Goal: Entertainment & Leisure: Consume media (video, audio)

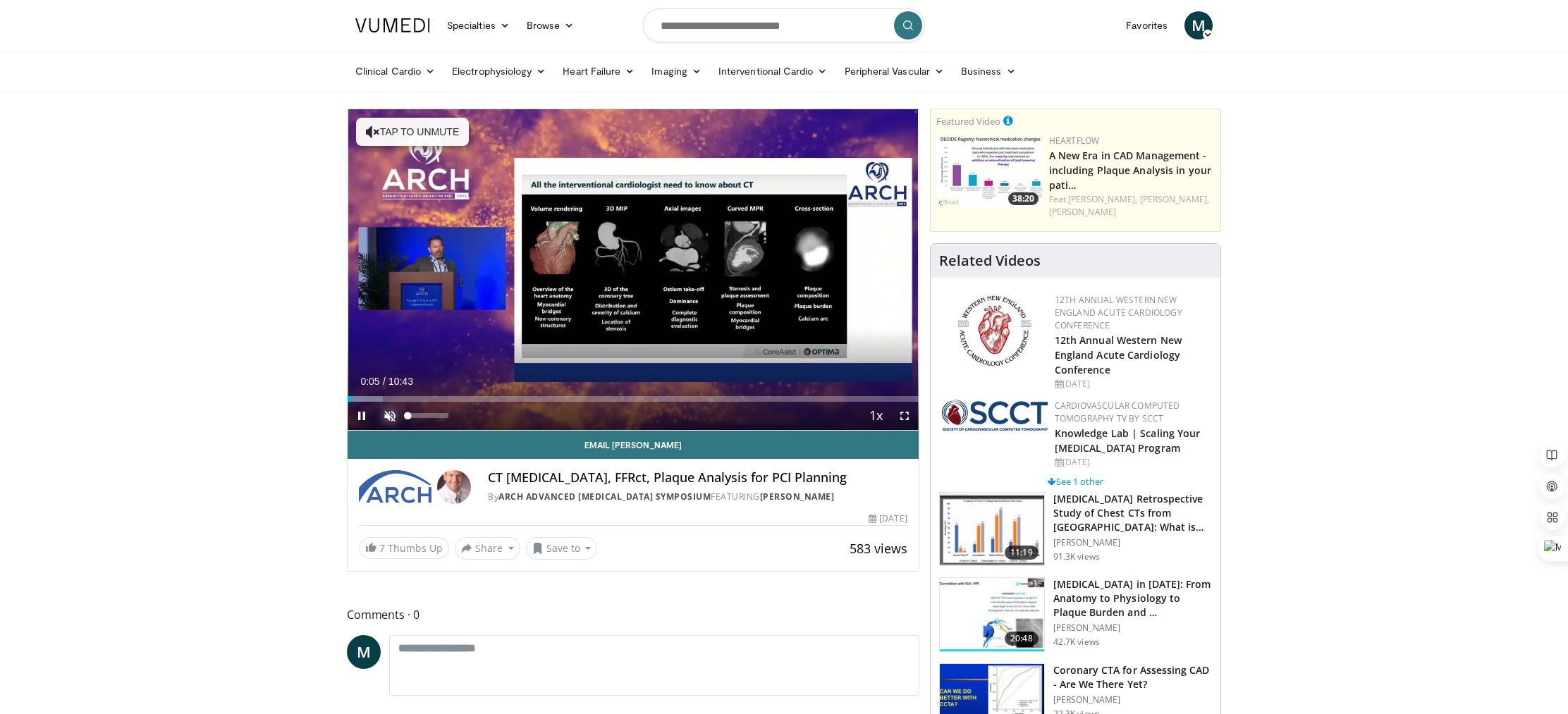
click at [391, 418] on span "Video Player" at bounding box center [390, 417] width 29 height 29
click at [901, 418] on span "Video Player" at bounding box center [905, 417] width 29 height 29
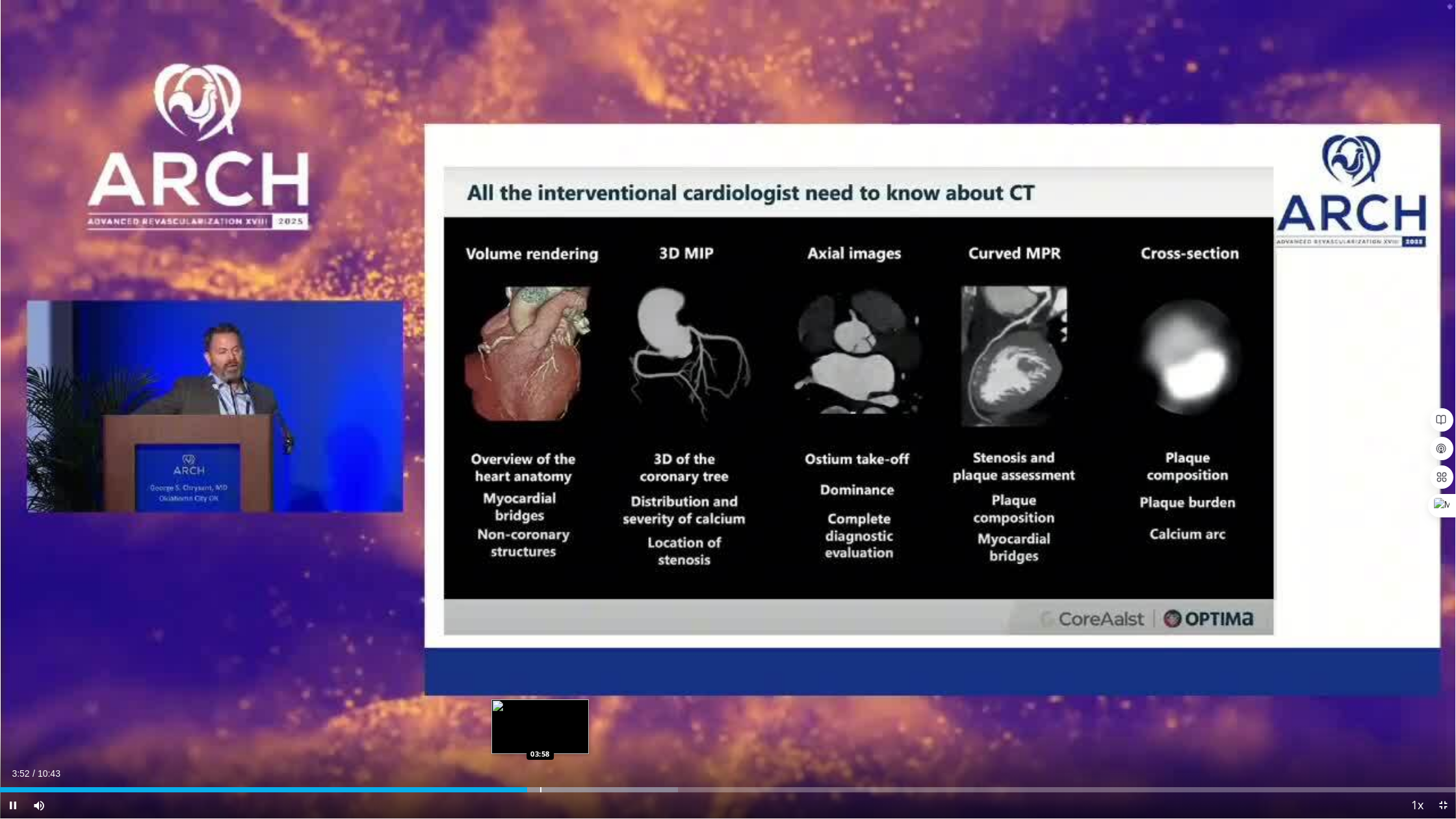
click at [540, 658] on div "Progress Bar" at bounding box center [540, 790] width 1 height 5
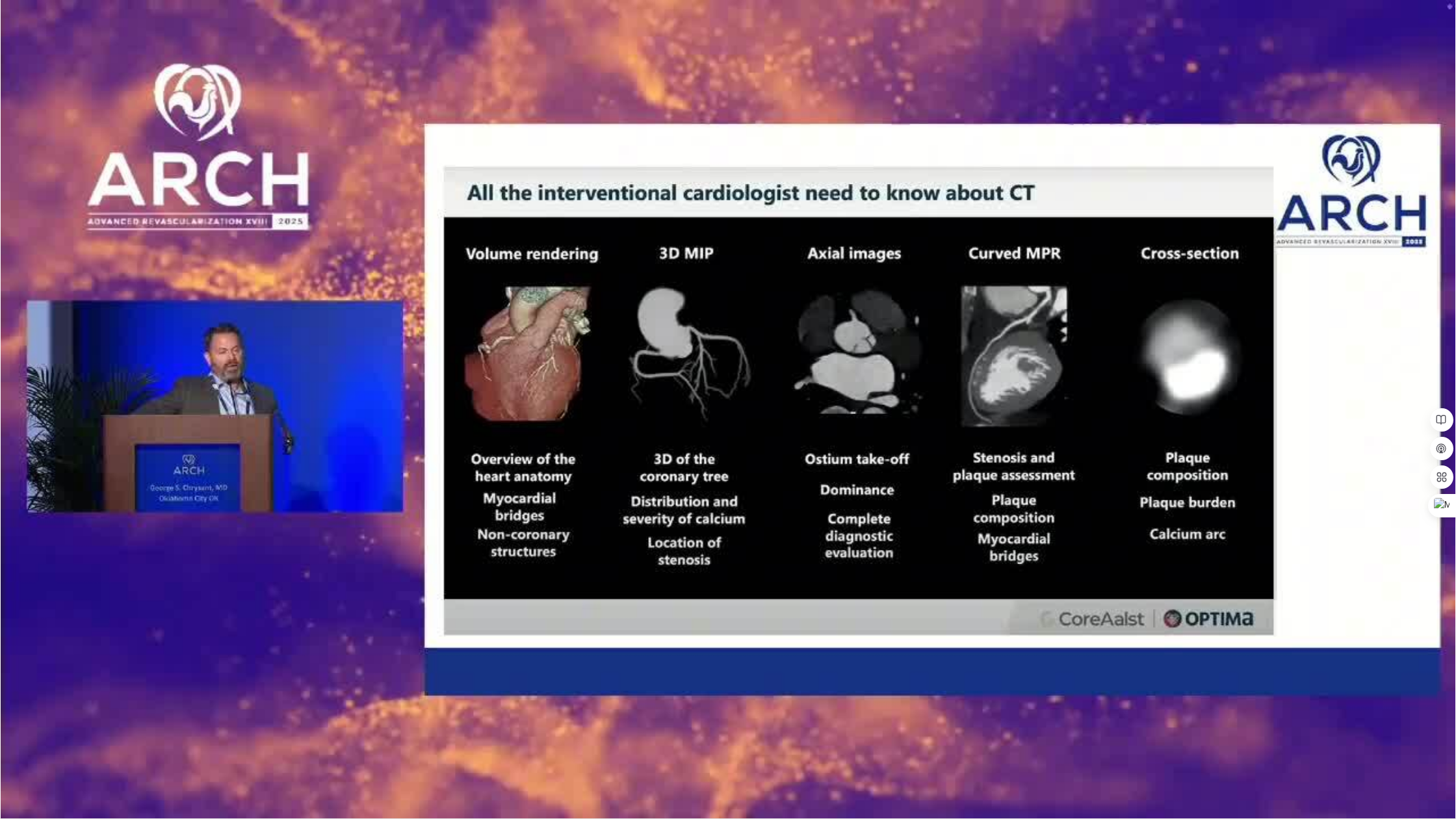
click at [583, 658] on video-js "**********" at bounding box center [728, 410] width 1456 height 819
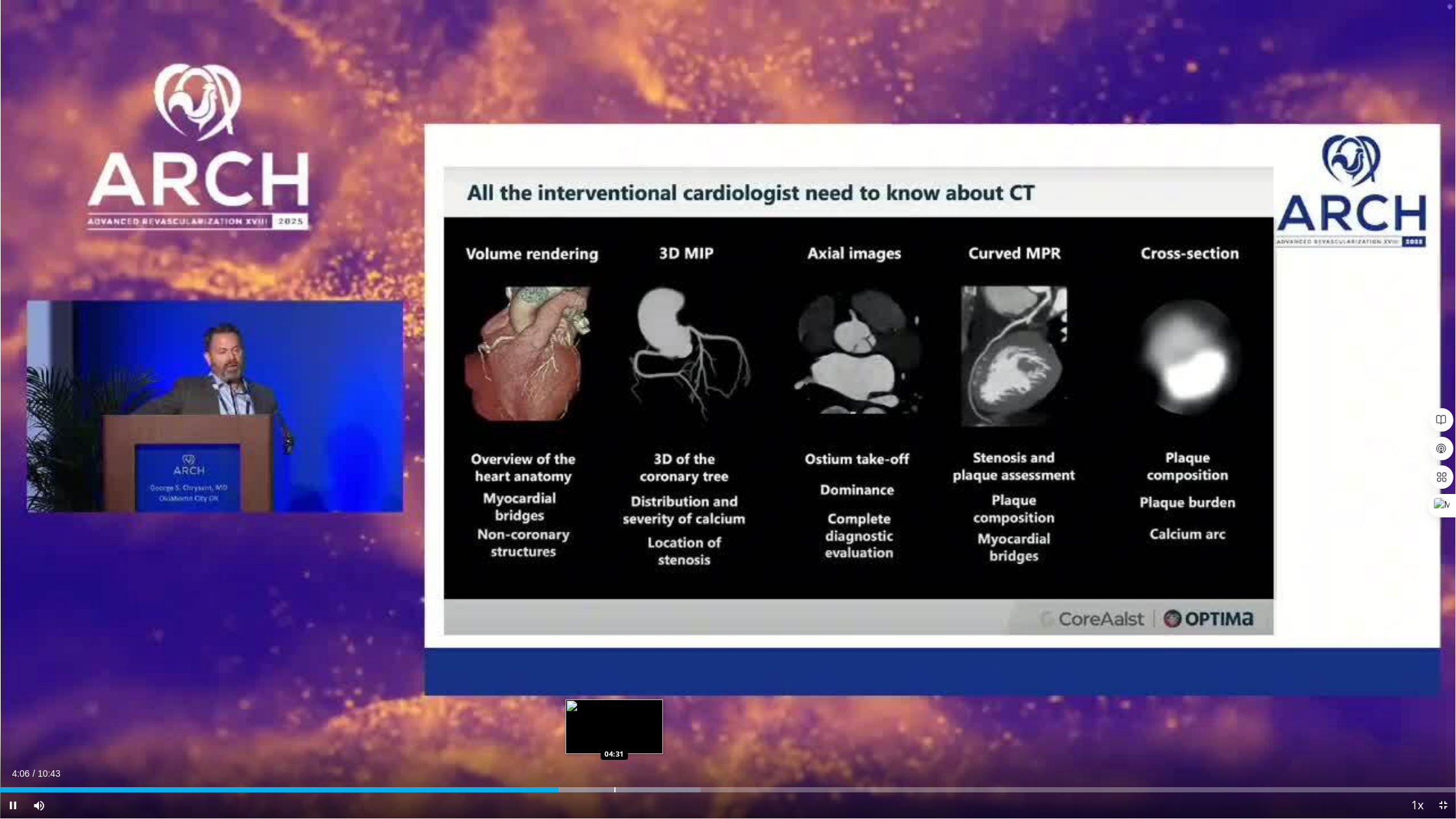
click at [613, 658] on div "Loaded : 48.13% 04:06 04:31" at bounding box center [728, 786] width 1456 height 12
drag, startPoint x: 651, startPoint y: 788, endPoint x: 683, endPoint y: 791, distance: 32.1
click at [653, 658] on div "Progress Bar" at bounding box center [653, 790] width 1 height 5
drag, startPoint x: 688, startPoint y: 791, endPoint x: 695, endPoint y: 791, distance: 7.0
click at [690, 658] on div "Progress Bar" at bounding box center [688, 790] width 1 height 5
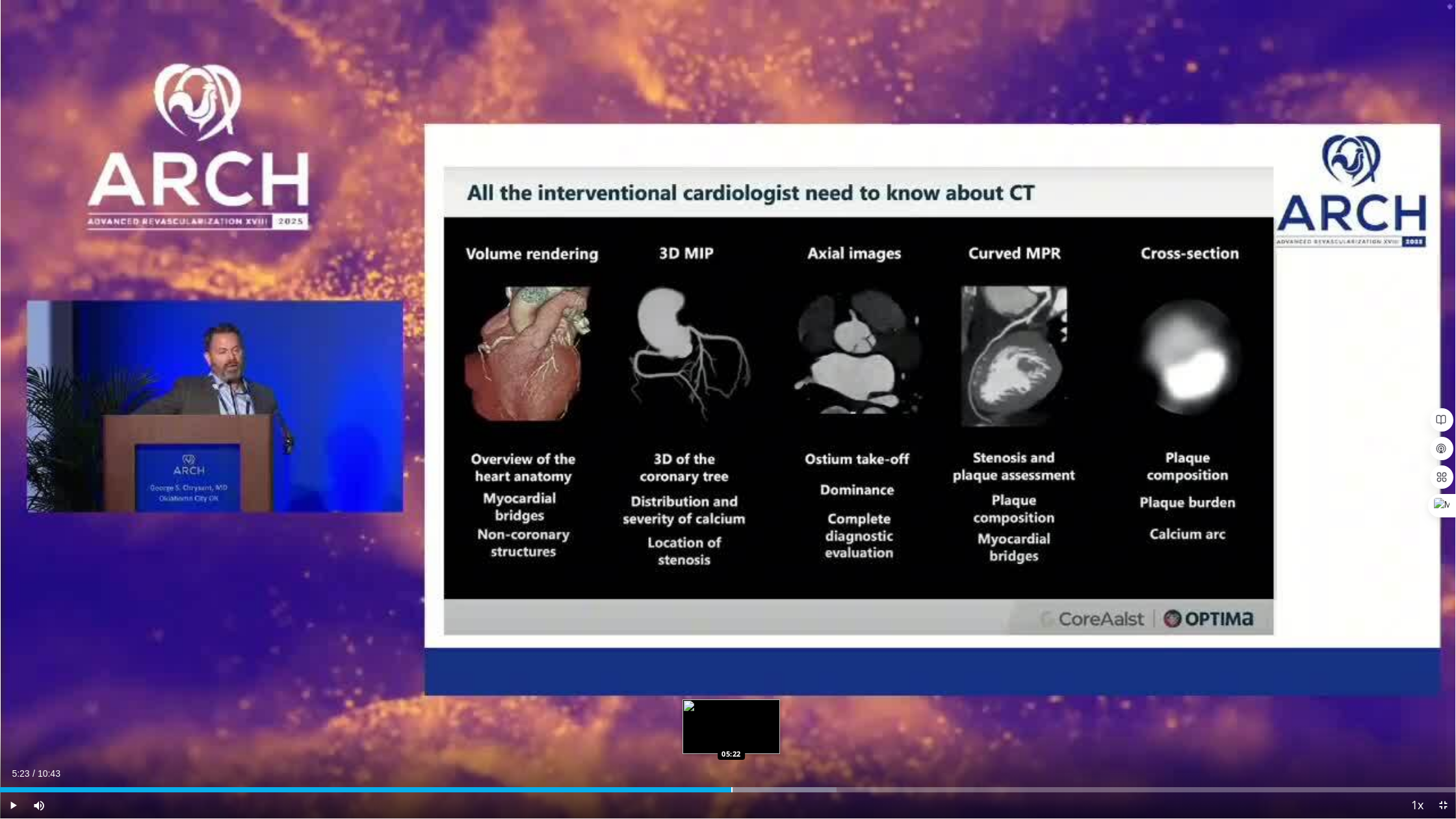
drag, startPoint x: 731, startPoint y: 786, endPoint x: 777, endPoint y: 789, distance: 46.1
click at [740, 658] on div "Loaded : 57.44% 05:23 05:22" at bounding box center [728, 790] width 1456 height 5
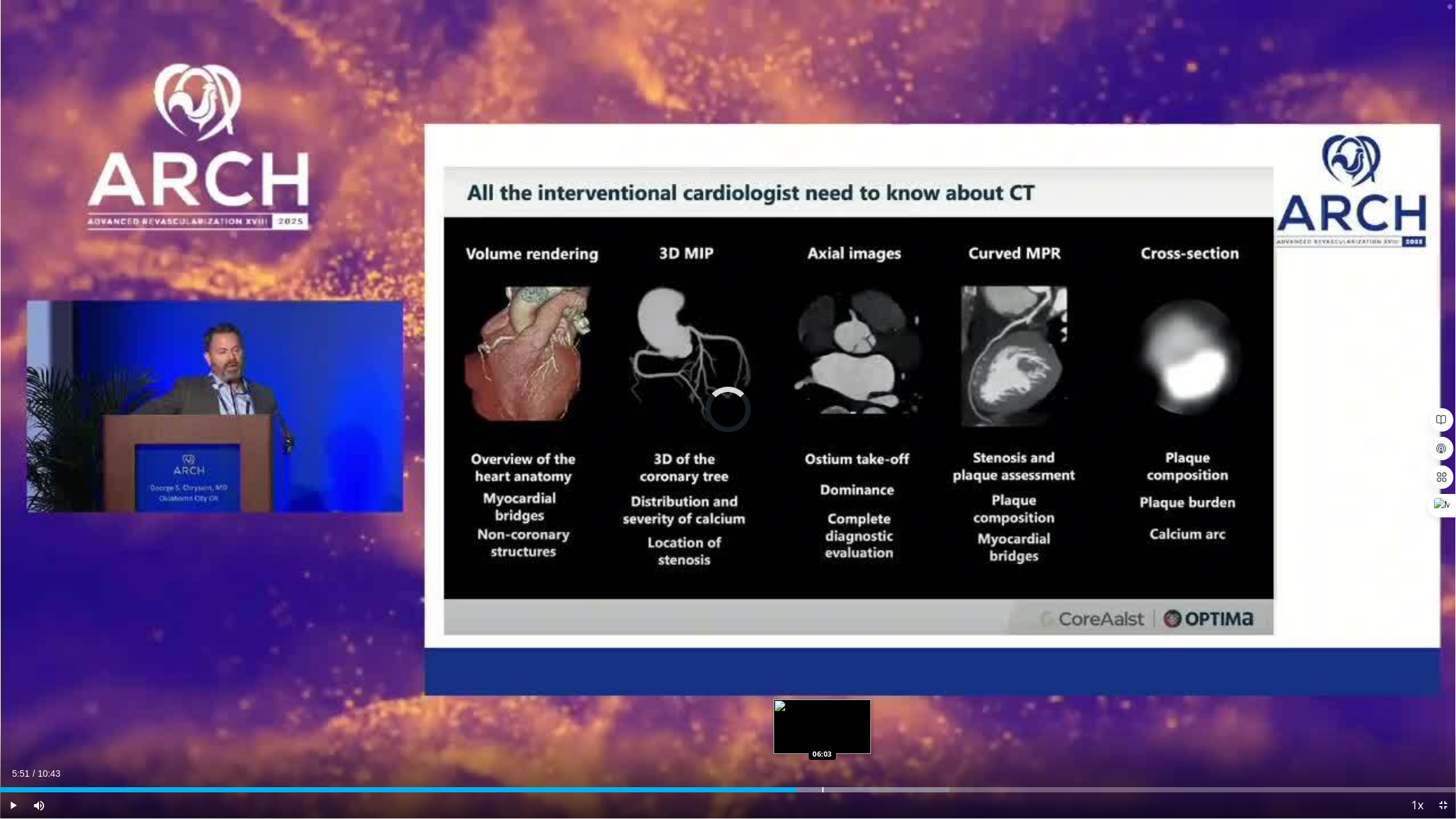
drag, startPoint x: 822, startPoint y: 788, endPoint x: 832, endPoint y: 789, distance: 10.0
click at [823, 658] on div "Progress Bar" at bounding box center [822, 790] width 1 height 5
click at [859, 658] on div "Loaded : 66.76% 06:05 06:19" at bounding box center [728, 790] width 1456 height 5
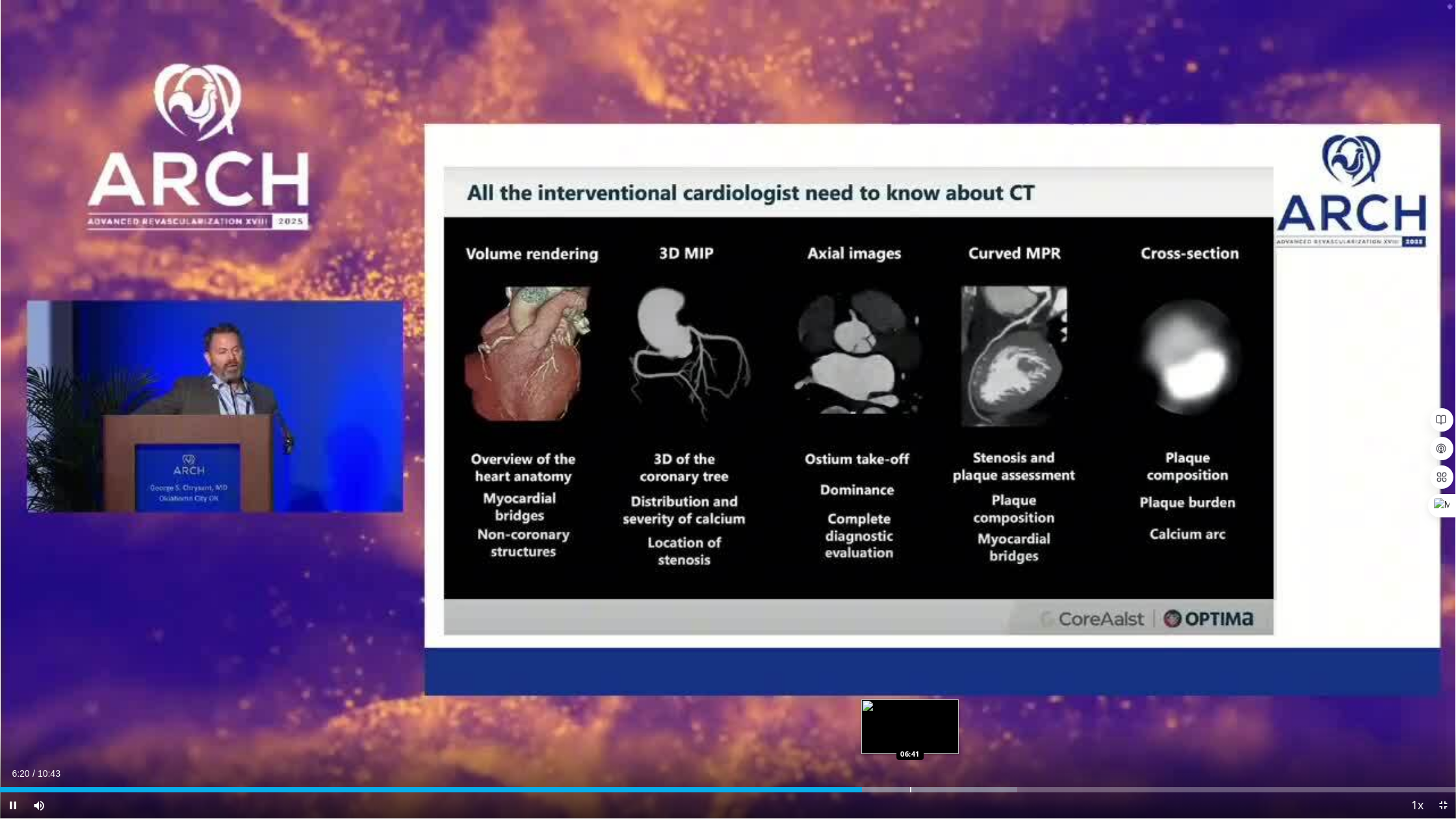
drag, startPoint x: 910, startPoint y: 788, endPoint x: 940, endPoint y: 788, distance: 30.0
click at [915, 658] on div "Loaded : 69.87% 06:20 06:41" at bounding box center [728, 790] width 1456 height 5
drag, startPoint x: 972, startPoint y: 788, endPoint x: 983, endPoint y: 788, distance: 11.0
click at [974, 658] on div "Loaded : 69.87% 06:43 07:09" at bounding box center [728, 790] width 1456 height 5
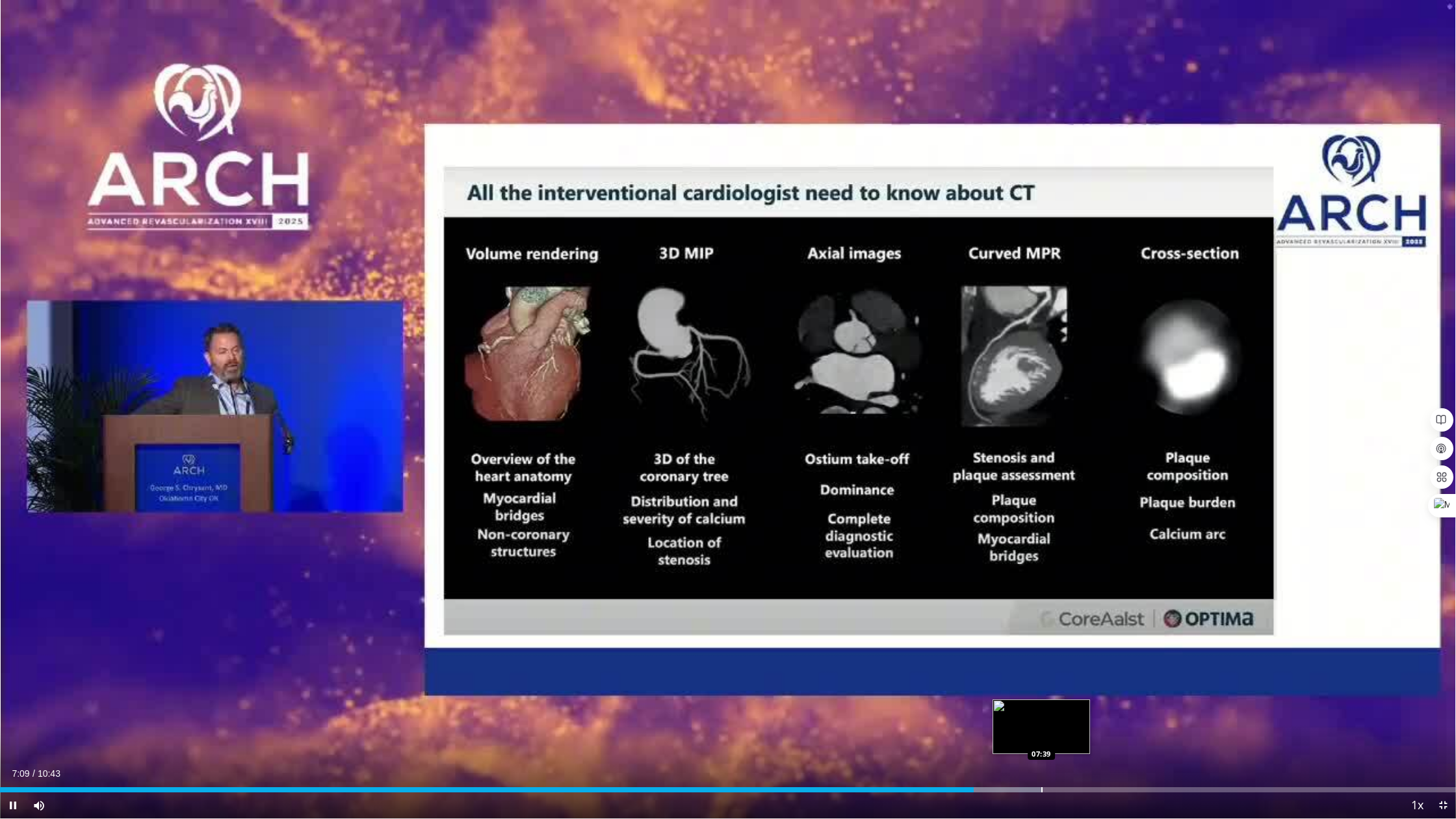
drag, startPoint x: 1040, startPoint y: 788, endPoint x: 1074, endPoint y: 787, distance: 34.0
click at [1046, 658] on div "Loaded : 71.54% 07:10 07:39" at bounding box center [728, 790] width 1456 height 5
click at [1123, 658] on div "Loaded : 80.87% 07:40 08:16" at bounding box center [728, 786] width 1456 height 12
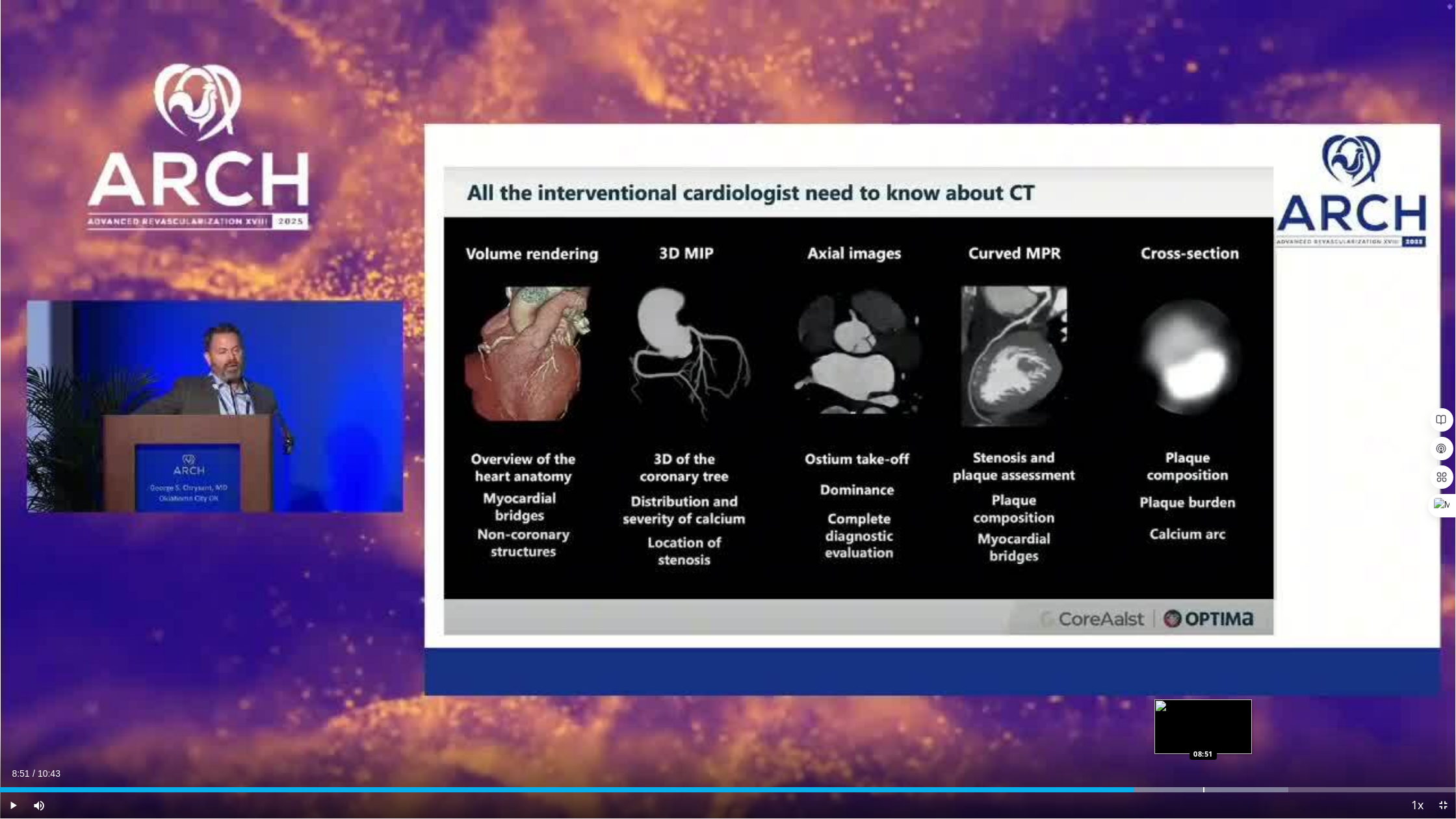
drag, startPoint x: 1203, startPoint y: 787, endPoint x: 1210, endPoint y: 788, distance: 7.1
click at [1206, 658] on div "Loaded : 88.50% 08:51 08:51" at bounding box center [728, 790] width 1456 height 5
drag, startPoint x: 1283, startPoint y: 790, endPoint x: 1333, endPoint y: 788, distance: 50.0
click at [1285, 658] on div "Progress Bar" at bounding box center [1283, 790] width 1 height 5
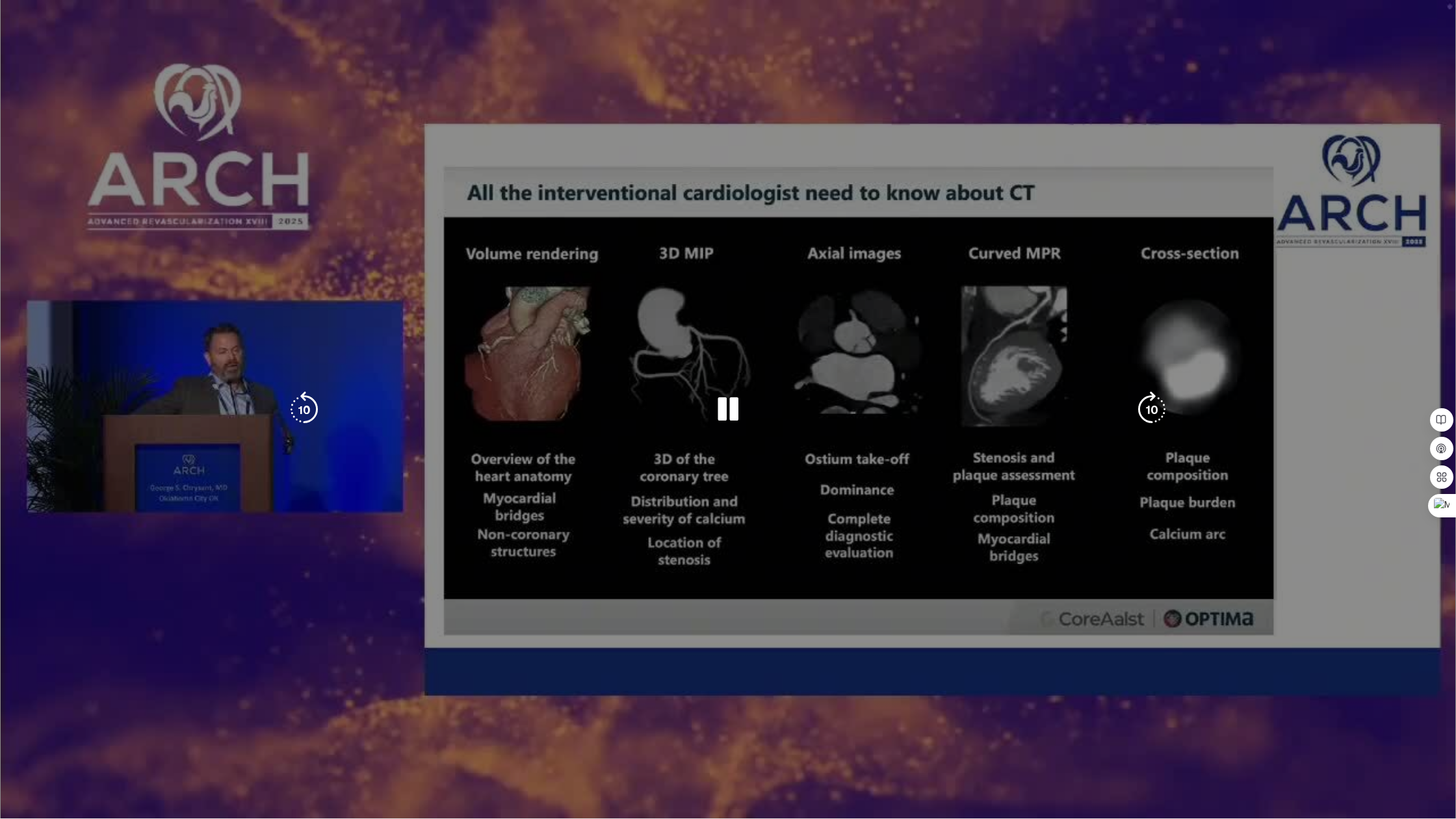
click at [1335, 658] on div "10 seconds Tap to unmute" at bounding box center [728, 409] width 1456 height 818
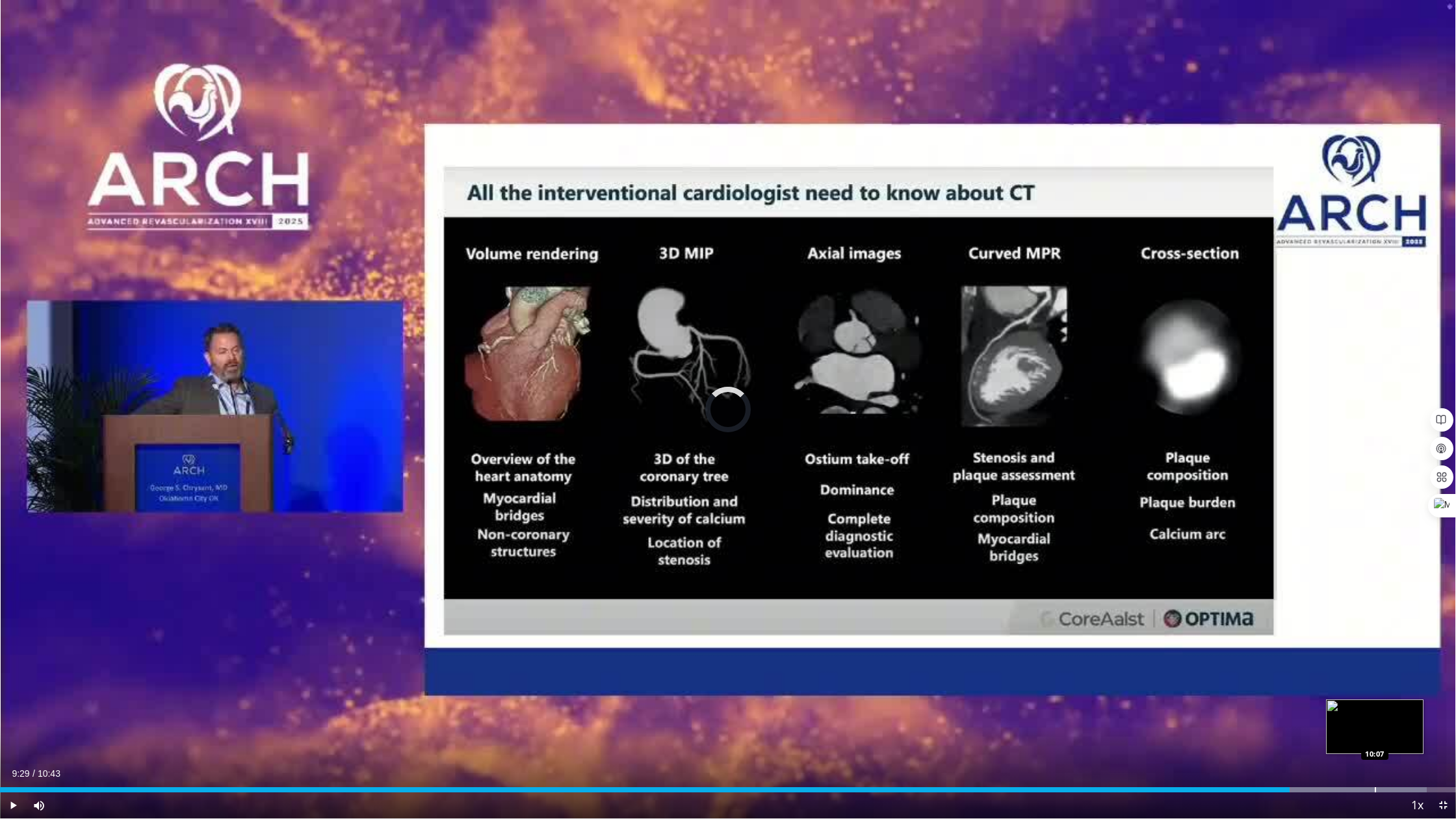
drag, startPoint x: 1374, startPoint y: 788, endPoint x: 1383, endPoint y: 791, distance: 9.5
click at [1379, 658] on div "Loaded : 97.98% 10:07 10:07" at bounding box center [728, 790] width 1456 height 5
click at [15, 658] on span "Video Player" at bounding box center [13, 806] width 26 height 26
click at [1302, 658] on div "Progress Bar" at bounding box center [1302, 790] width 1 height 5
click at [1319, 658] on div "Progress Bar" at bounding box center [1319, 790] width 1 height 5
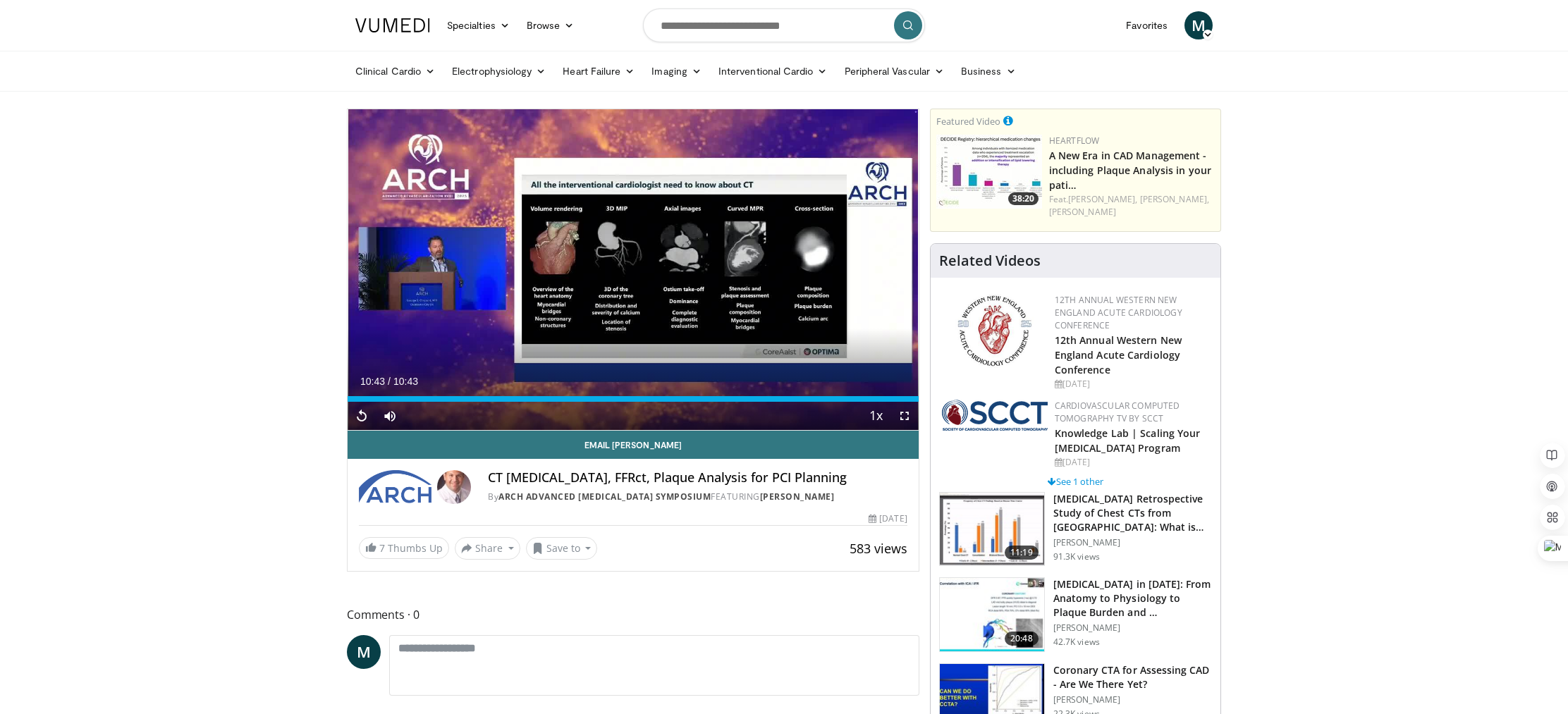
click at [975, 174] on img at bounding box center [988, 172] width 106 height 74
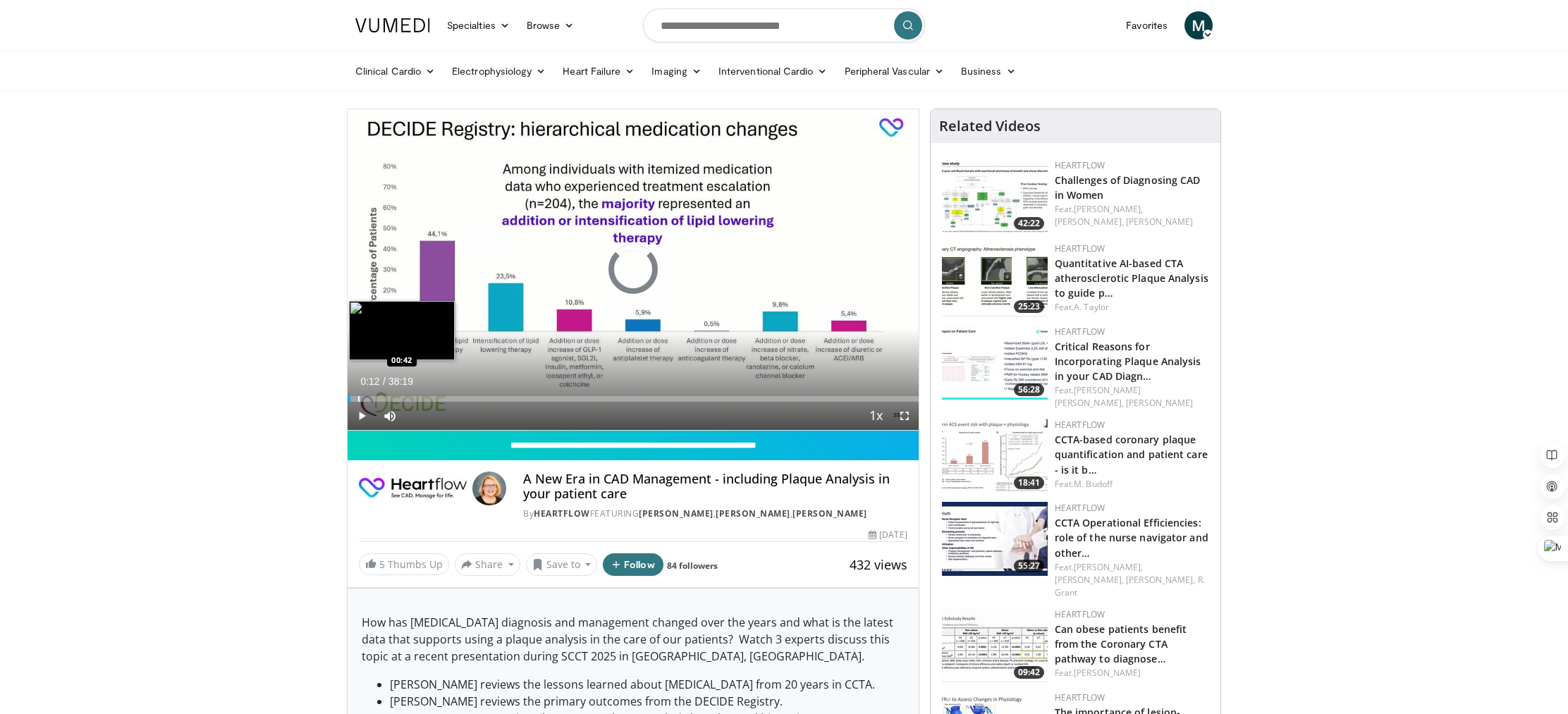
click at [358, 401] on div "Progress Bar" at bounding box center [358, 399] width 1 height 6
click at [370, 399] on div "Progress Bar" at bounding box center [370, 399] width 1 height 6
click at [392, 399] on div "Progress Bar" at bounding box center [392, 399] width 1 height 6
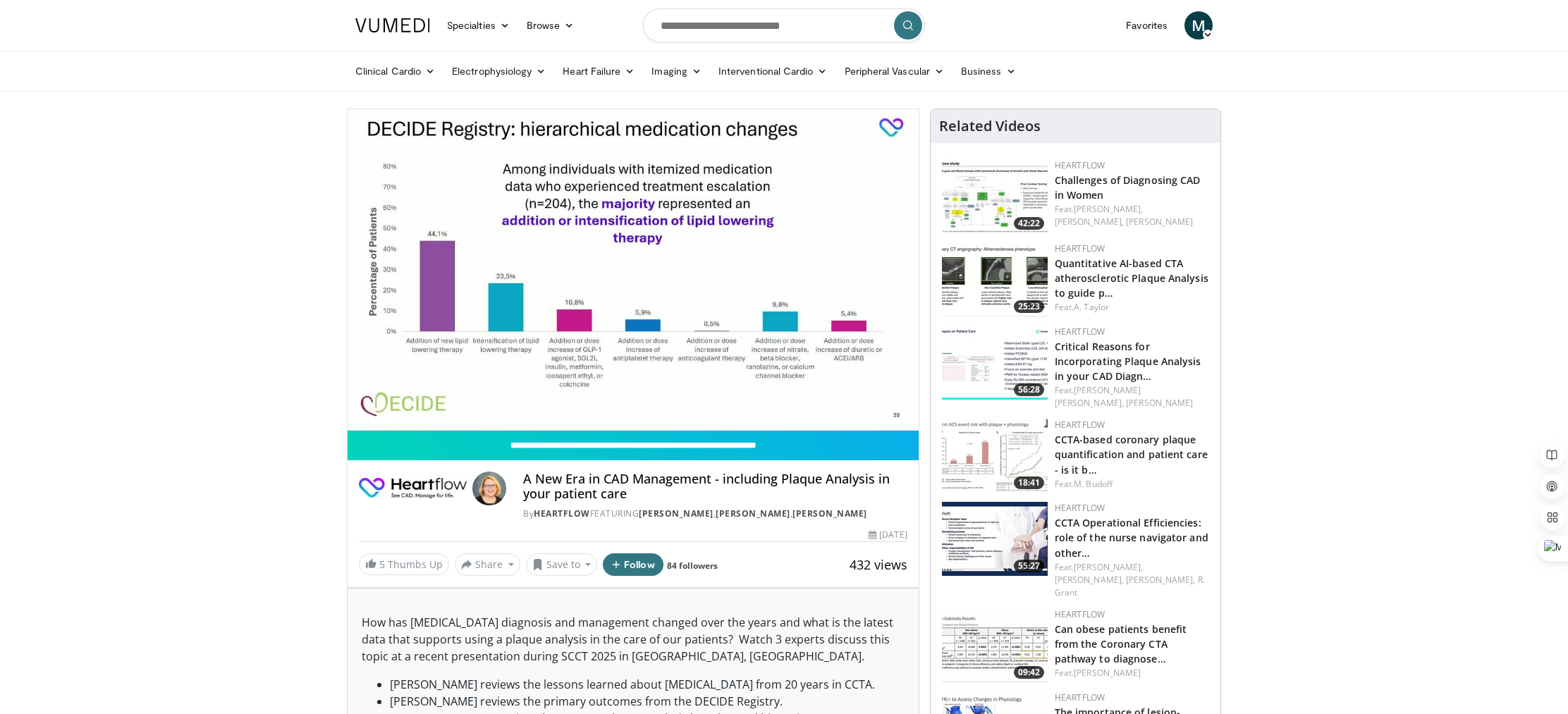
drag, startPoint x: 396, startPoint y: 399, endPoint x: 418, endPoint y: 398, distance: 22.0
click at [397, 399] on div "10 seconds Tap to unmute" at bounding box center [633, 270] width 571 height 321
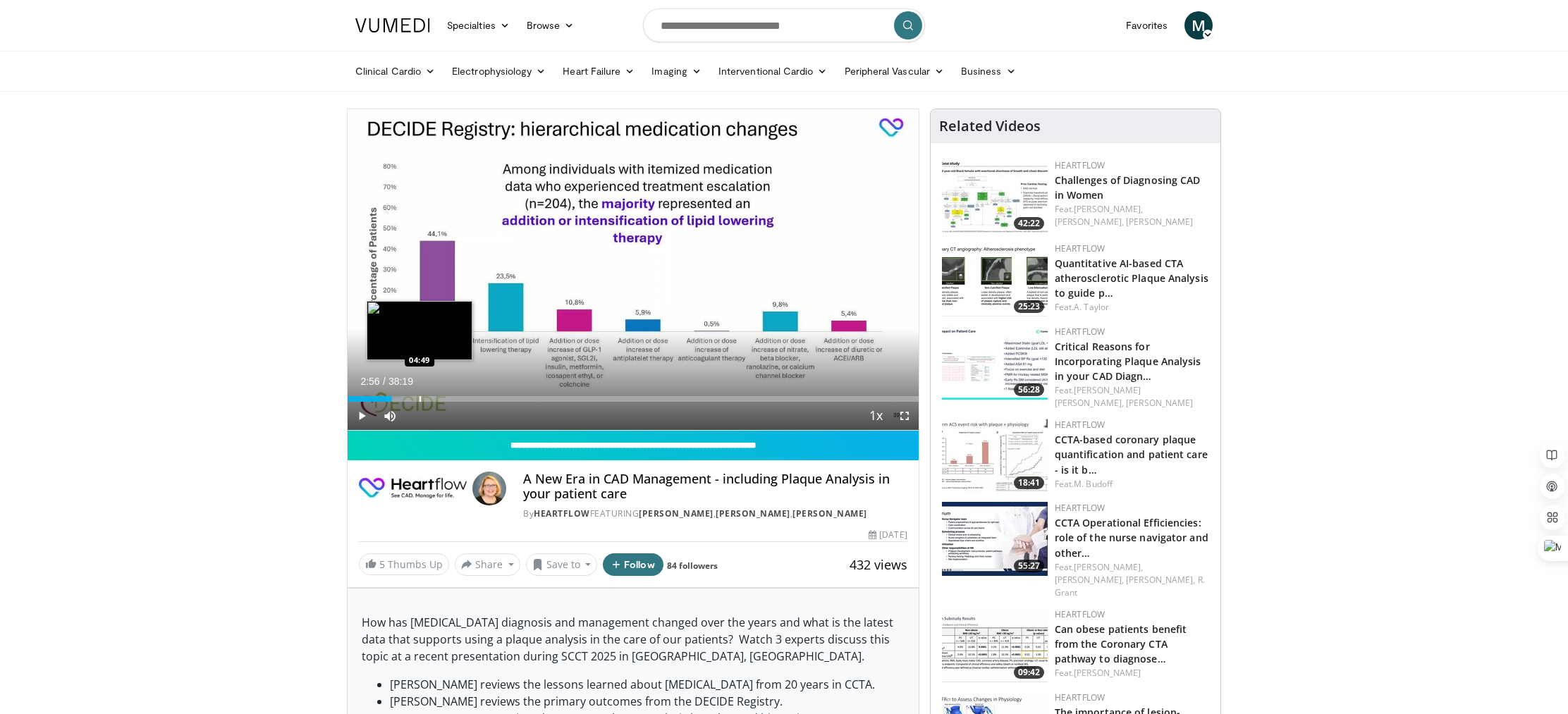
click at [419, 398] on div "Progress Bar" at bounding box center [419, 399] width 1 height 6
click at [435, 398] on div "Loaded : 14.35% 04:49 05:46" at bounding box center [633, 399] width 571 height 6
click at [462, 399] on div "Progress Bar" at bounding box center [462, 399] width 1 height 6
drag, startPoint x: 487, startPoint y: 397, endPoint x: 519, endPoint y: 398, distance: 32.0
click at [487, 397] on div "Progress Bar" at bounding box center [487, 399] width 1 height 6
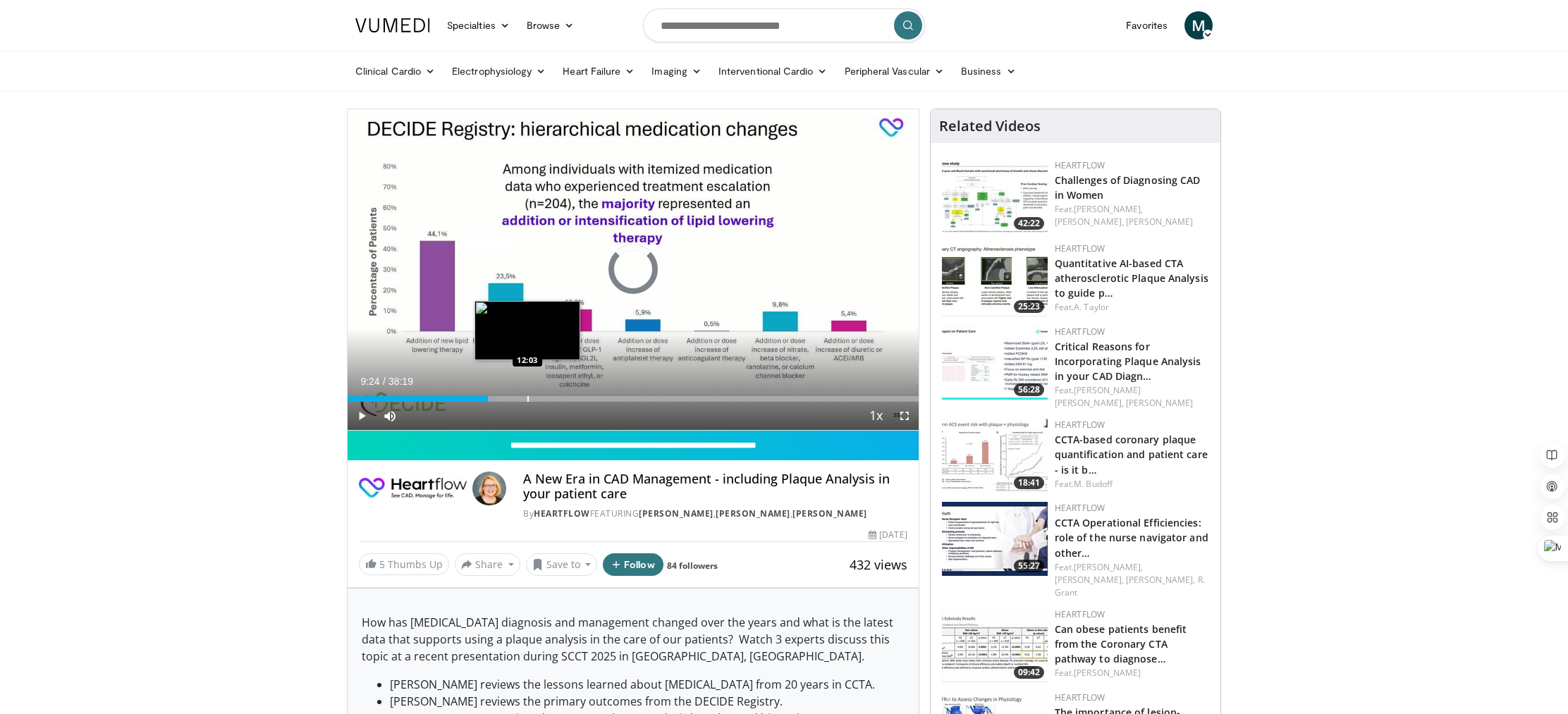
drag, startPoint x: 527, startPoint y: 398, endPoint x: 540, endPoint y: 398, distance: 13.0
click at [530, 398] on div "Loaded : 25.88% 12:03 12:03" at bounding box center [633, 399] width 571 height 6
drag, startPoint x: 573, startPoint y: 398, endPoint x: 590, endPoint y: 398, distance: 17.0
click at [578, 398] on div "Loaded : 33.05% 12:18 15:08" at bounding box center [633, 399] width 571 height 6
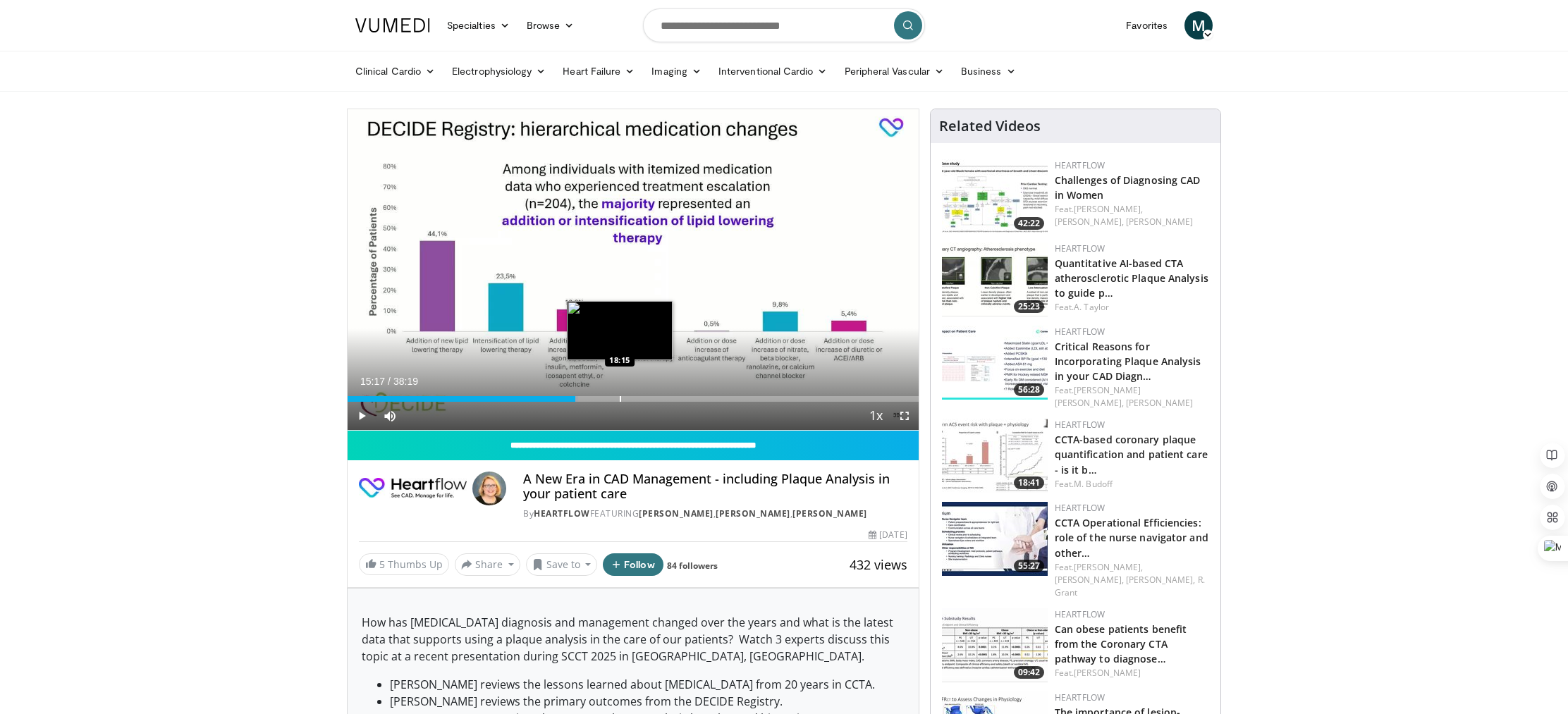
drag, startPoint x: 621, startPoint y: 398, endPoint x: 663, endPoint y: 399, distance: 42.0
click at [621, 398] on div "Loaded : 40.44% 15:17 18:15" at bounding box center [633, 399] width 571 height 6
click at [676, 399] on div "Progress Bar" at bounding box center [676, 399] width 1 height 6
drag, startPoint x: 700, startPoint y: 399, endPoint x: 721, endPoint y: 402, distance: 21.2
click at [0, 0] on div "Progress Bar" at bounding box center [0, 0] width 0 height 0
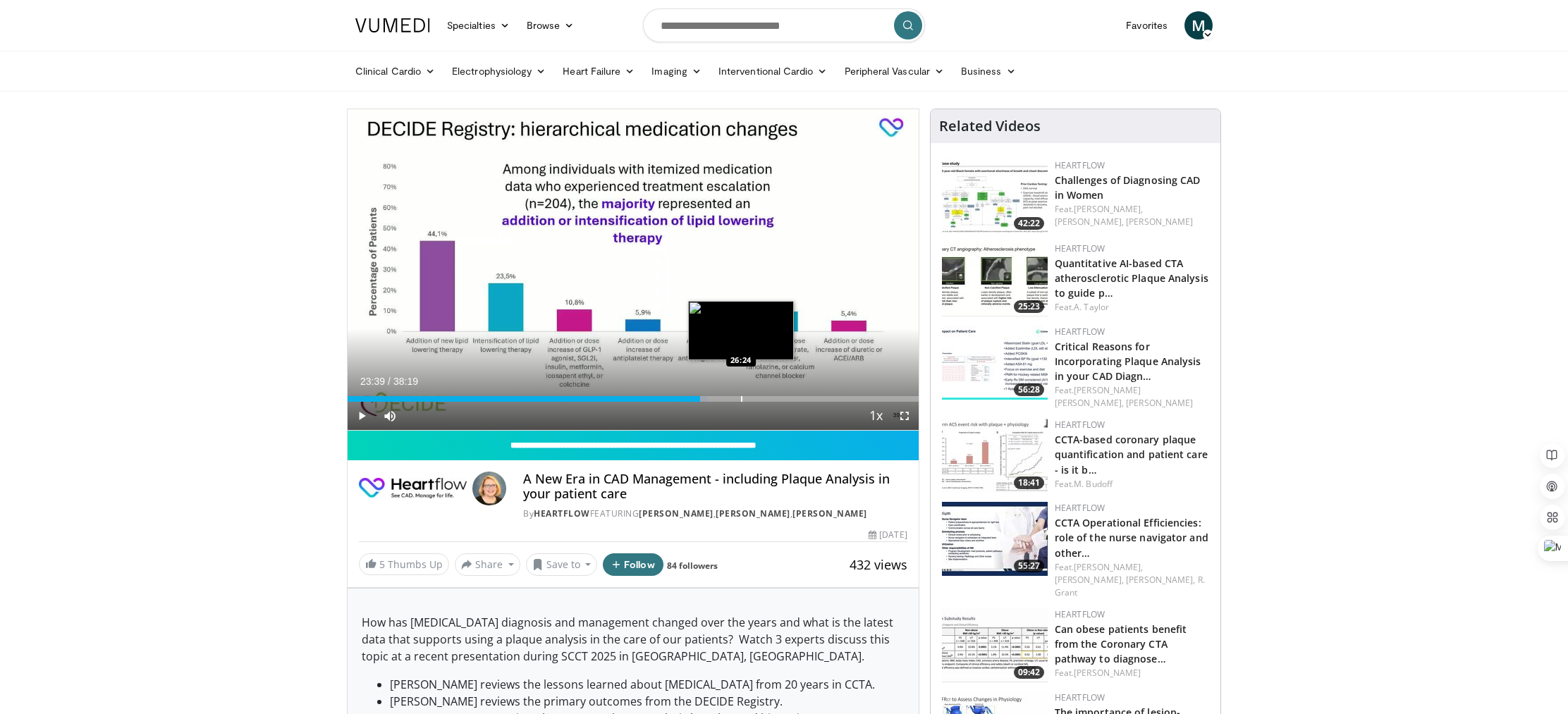
drag, startPoint x: 741, startPoint y: 399, endPoint x: 791, endPoint y: 398, distance: 50.0
click at [750, 400] on div "Loaded : 63.05% 23:39 26:24" at bounding box center [633, 399] width 571 height 6
drag, startPoint x: 795, startPoint y: 398, endPoint x: 812, endPoint y: 398, distance: 17.0
click at [796, 398] on div "Progress Bar" at bounding box center [795, 399] width 1 height 6
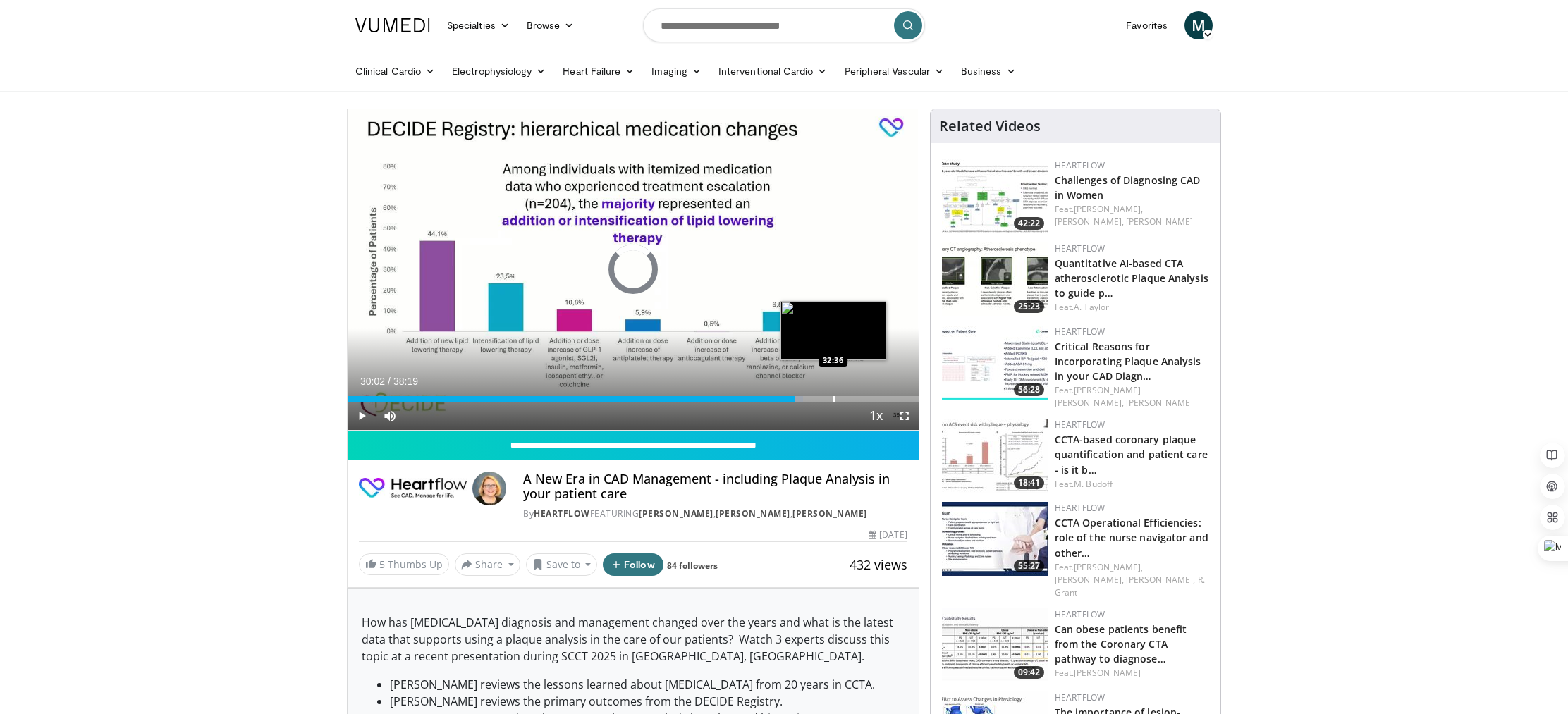
click at [833, 399] on div "Progress Bar" at bounding box center [833, 399] width 1 height 6
click at [818, 399] on div "Progress Bar" at bounding box center [818, 399] width 1 height 6
click at [805, 399] on div "Progress Bar" at bounding box center [805, 399] width 1 height 6
click at [796, 399] on div "Progress Bar" at bounding box center [796, 399] width 1 height 6
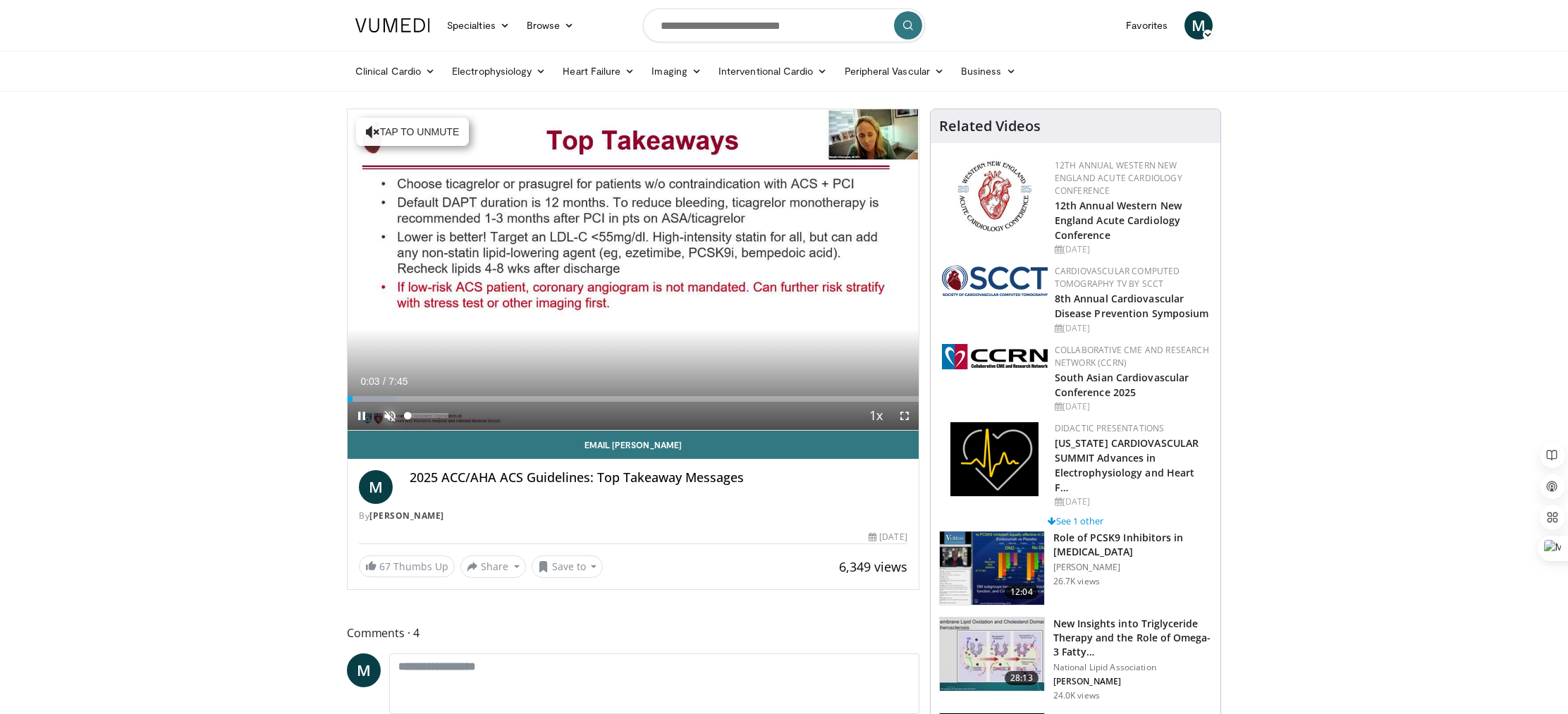
click at [389, 414] on span "Video Player" at bounding box center [390, 417] width 29 height 29
click at [380, 398] on div "Progress Bar" at bounding box center [380, 399] width 1 height 6
drag, startPoint x: 397, startPoint y: 398, endPoint x: 409, endPoint y: 398, distance: 12.0
click at [397, 398] on div "Progress Bar" at bounding box center [397, 399] width 1 height 6
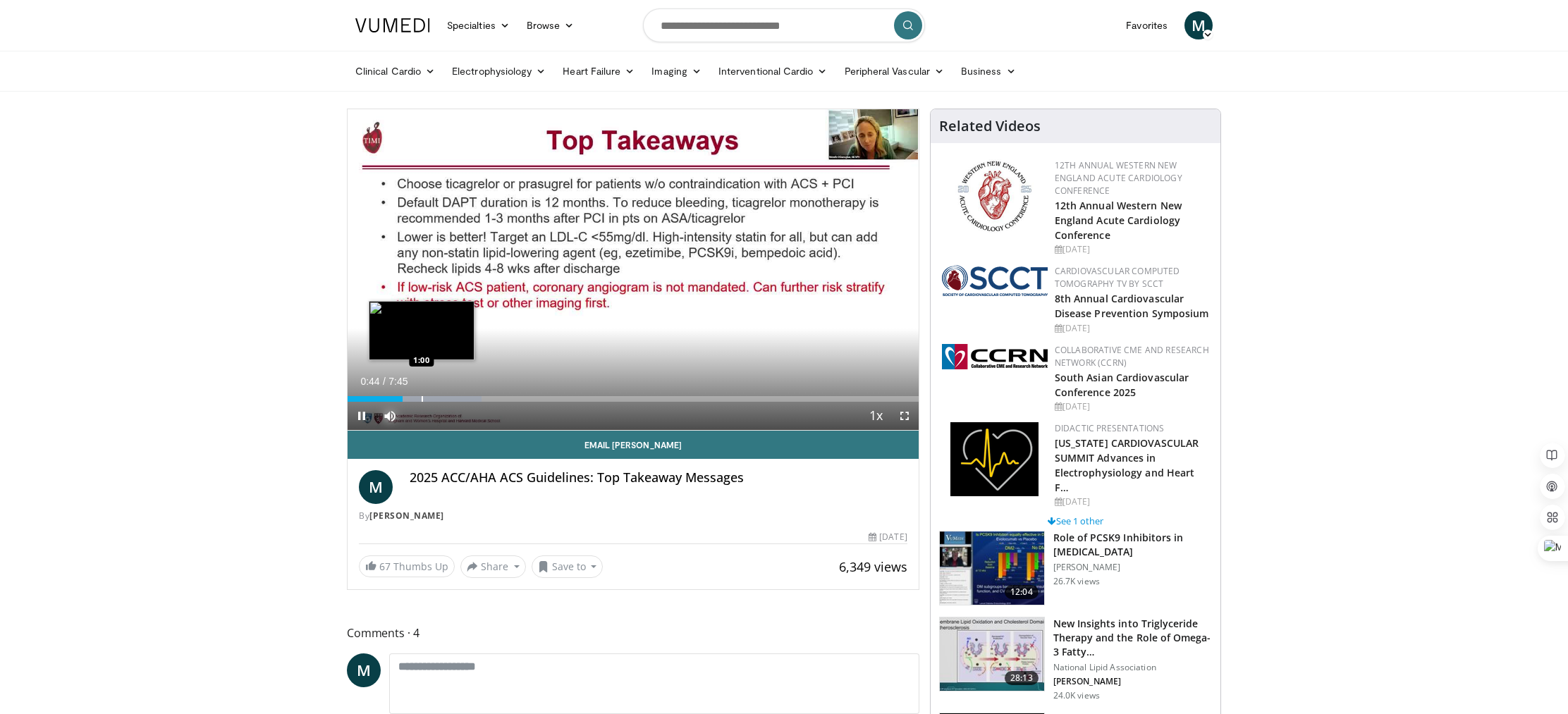
drag, startPoint x: 421, startPoint y: 398, endPoint x: 429, endPoint y: 398, distance: 8.0
click at [421, 398] on div "Progress Bar" at bounding box center [421, 399] width 1 height 6
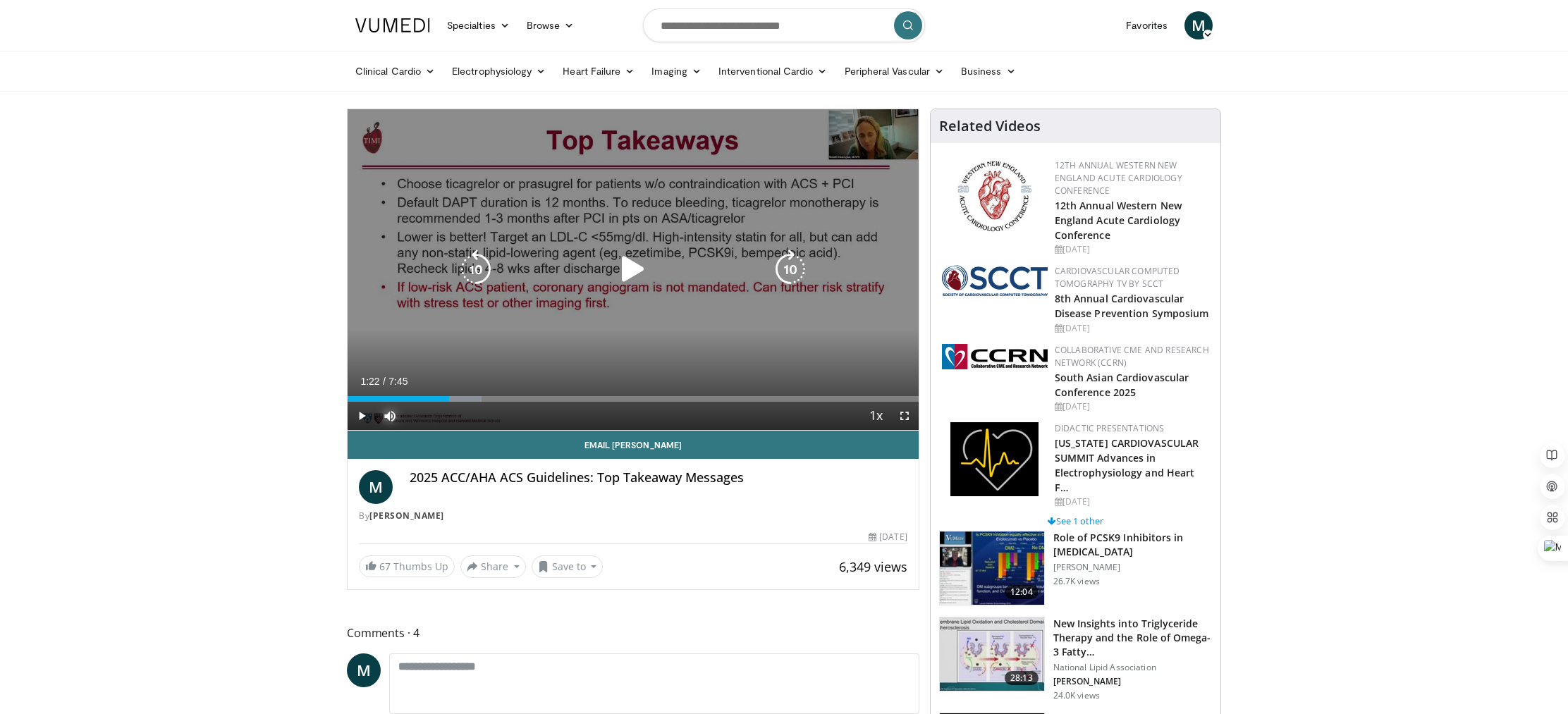
drag, startPoint x: 448, startPoint y: 397, endPoint x: 479, endPoint y: 397, distance: 31.0
click at [450, 397] on div "Progress Bar" at bounding box center [434, 399] width 94 height 6
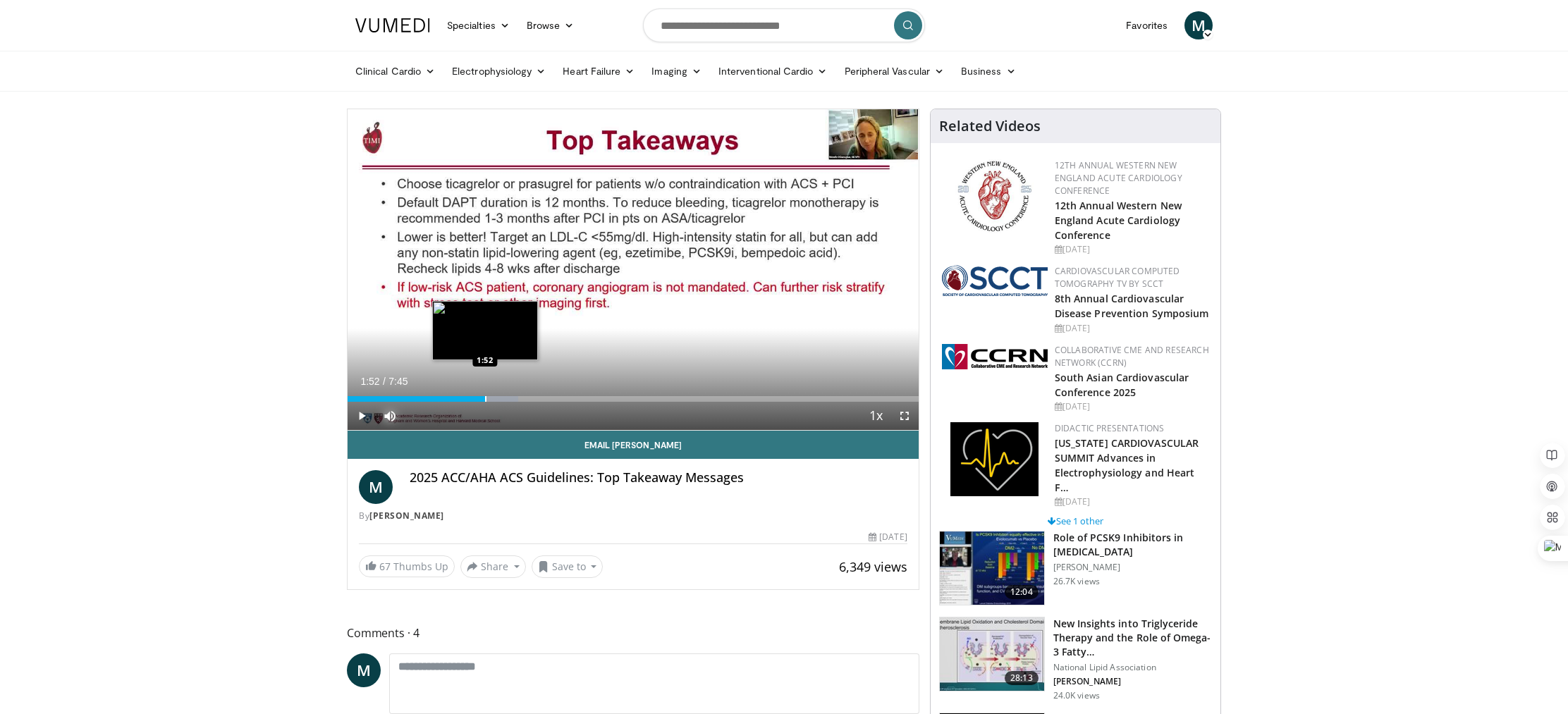
drag, startPoint x: 484, startPoint y: 397, endPoint x: 517, endPoint y: 397, distance: 33.0
click at [489, 397] on div "Loaded : 29.83% 1:23 1:52" at bounding box center [633, 399] width 571 height 6
drag, startPoint x: 517, startPoint y: 397, endPoint x: 527, endPoint y: 397, distance: 10.0
click at [519, 397] on div "Progress Bar" at bounding box center [518, 399] width 1 height 6
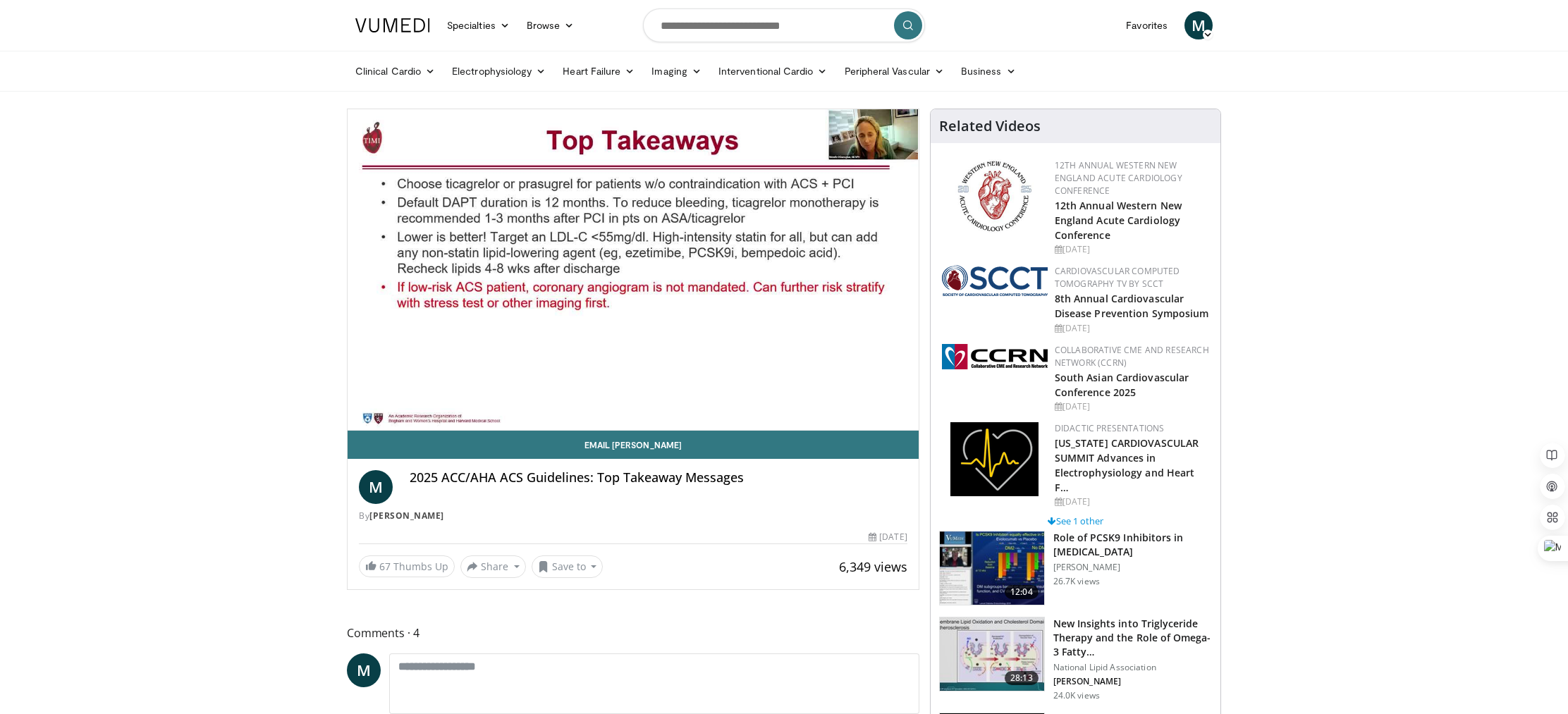
drag, startPoint x: 555, startPoint y: 396, endPoint x: 579, endPoint y: 396, distance: 24.0
click at [559, 397] on div "10 seconds Tap to unmute" at bounding box center [633, 270] width 571 height 321
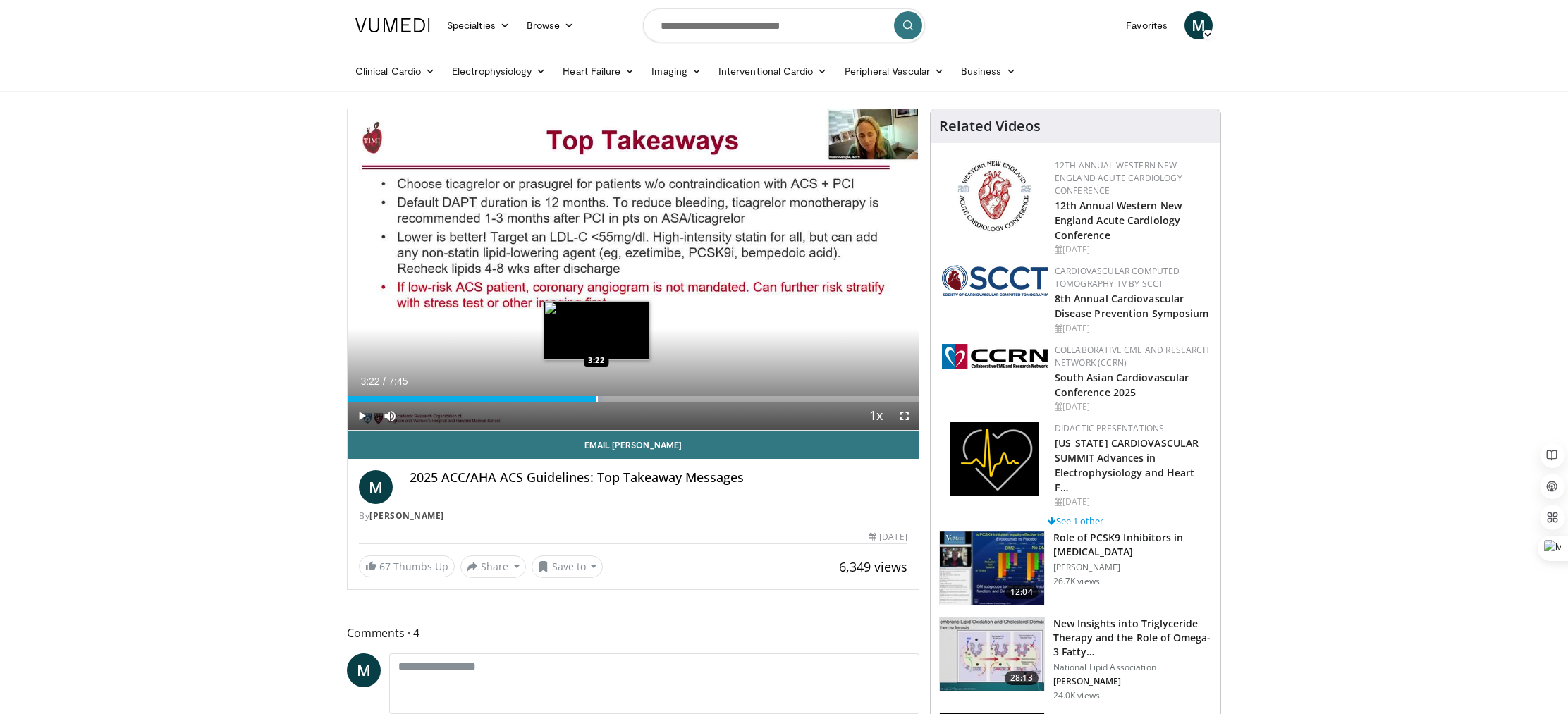
drag, startPoint x: 597, startPoint y: 395, endPoint x: 641, endPoint y: 397, distance: 44.0
click at [598, 396] on div "Loaded : 44.76% 3:22 3:22" at bounding box center [633, 396] width 571 height 13
click at [360, 416] on span "Video Player" at bounding box center [362, 417] width 29 height 29
click at [665, 398] on div "Progress Bar" at bounding box center [665, 399] width 1 height 6
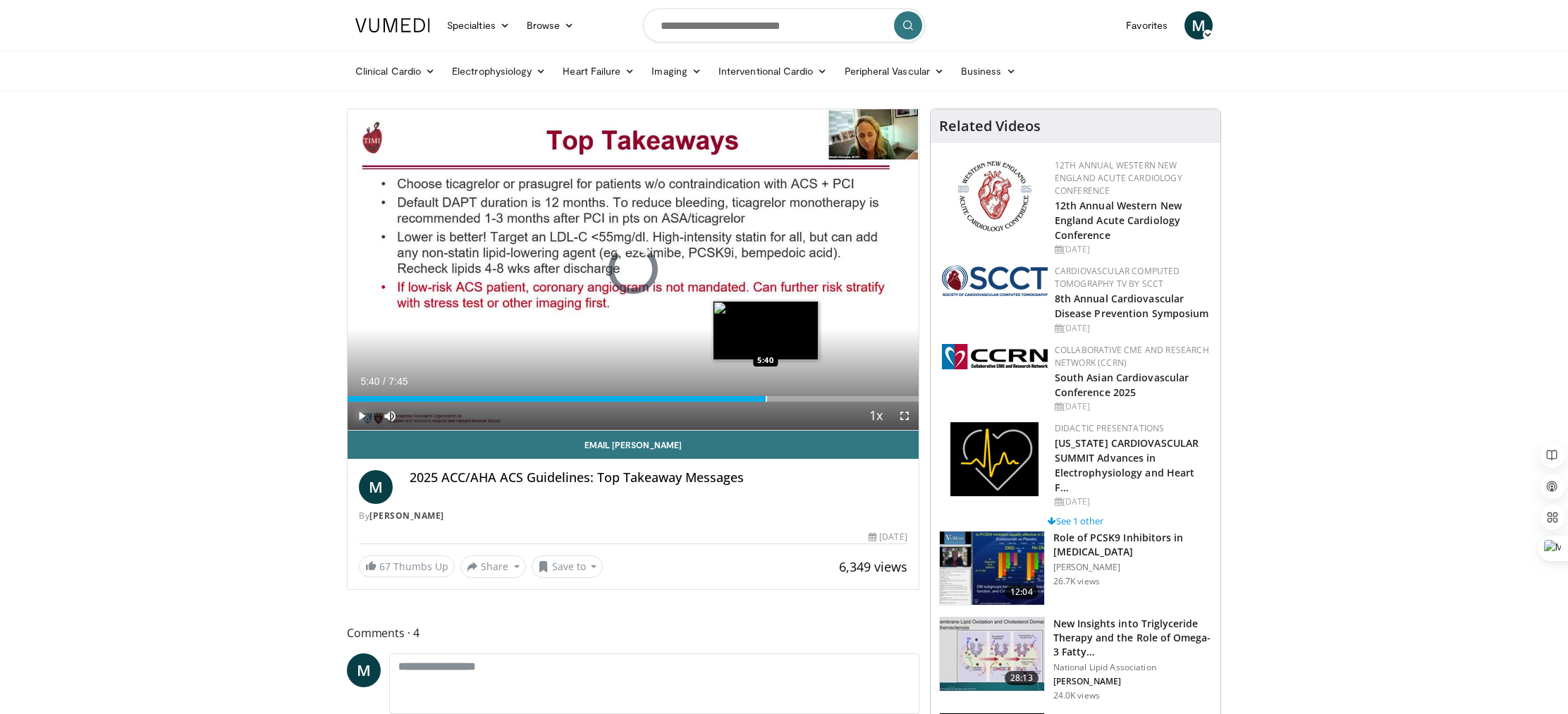
click at [765, 397] on div "Progress Bar" at bounding box center [765, 399] width 1 height 6
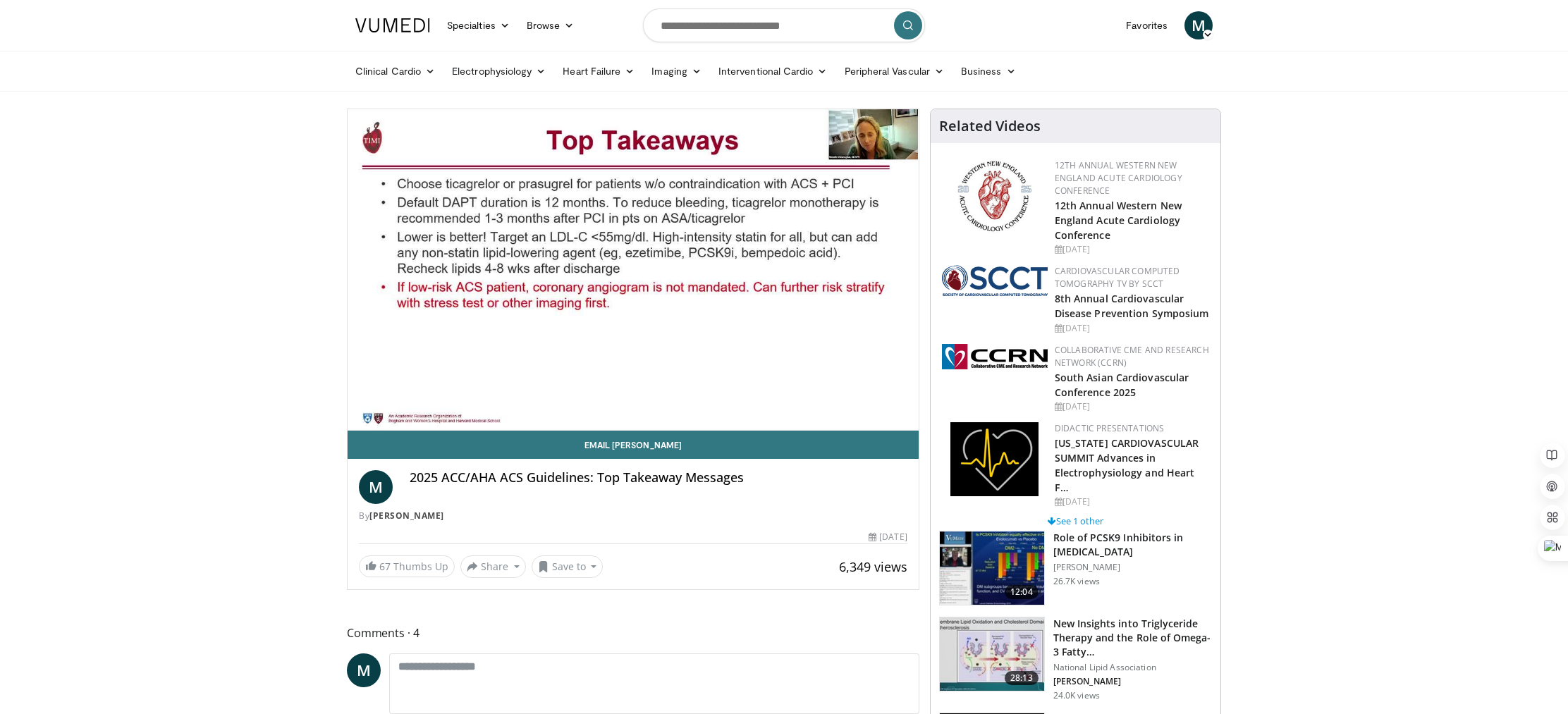
scroll to position [8, 0]
